Goal: Information Seeking & Learning: Learn about a topic

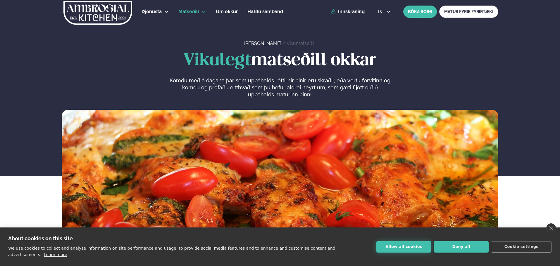
click at [403, 252] on button "Allow all cookies" at bounding box center [403, 246] width 55 height 11
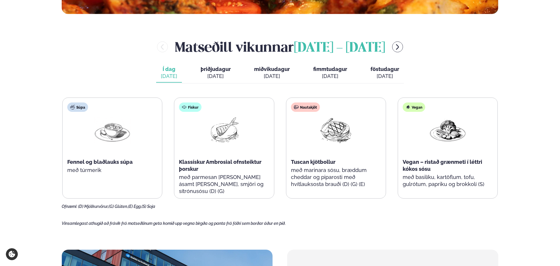
scroll to position [196, 0]
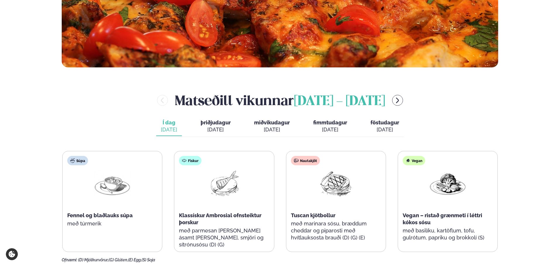
click at [211, 124] on span "þriðjudagur" at bounding box center [215, 123] width 30 height 6
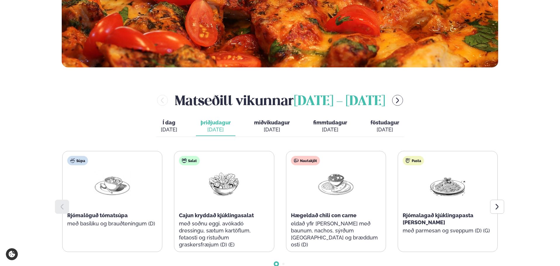
click at [280, 124] on span "miðvikudagur" at bounding box center [272, 123] width 36 height 6
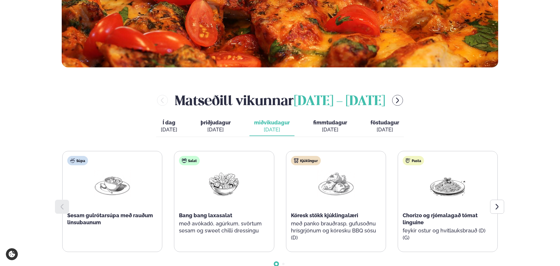
click at [333, 122] on span "fimmtudagur" at bounding box center [330, 123] width 34 height 6
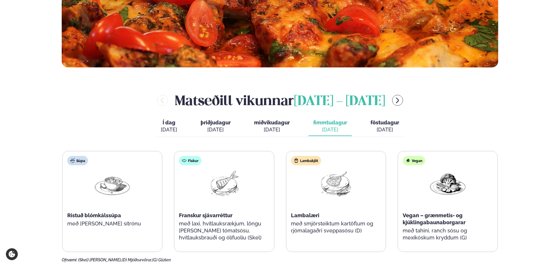
drag, startPoint x: 372, startPoint y: 128, endPoint x: 380, endPoint y: 126, distance: 8.2
click at [374, 128] on div "[DATE]" at bounding box center [384, 129] width 29 height 7
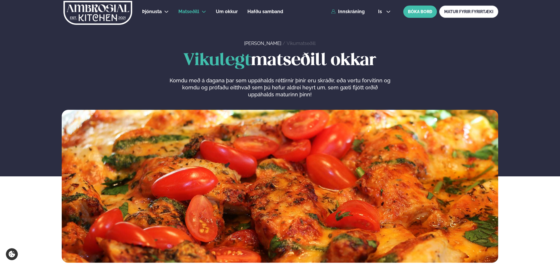
scroll to position [234, 0]
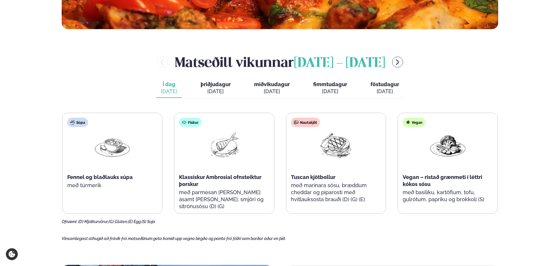
click at [337, 136] on img at bounding box center [335, 145] width 37 height 27
click at [328, 179] on span "Tuscan kjötbollur" at bounding box center [313, 177] width 44 height 6
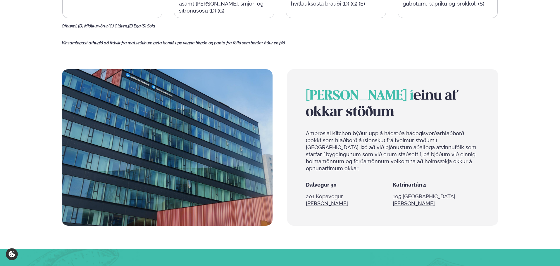
scroll to position [468, 0]
